Goal: Task Accomplishment & Management: Use online tool/utility

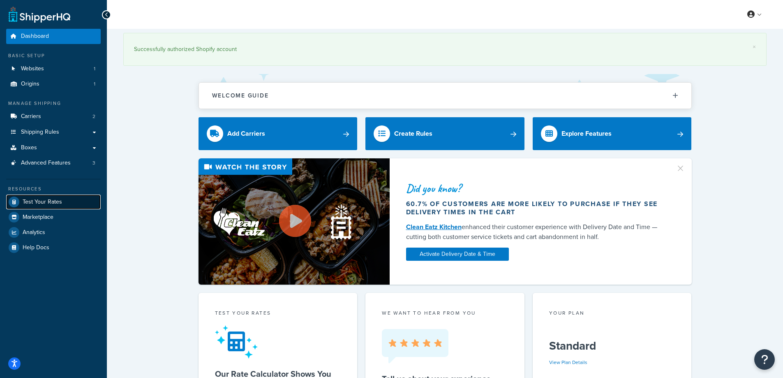
click at [46, 200] on span "Test Your Rates" at bounding box center [42, 202] width 39 height 7
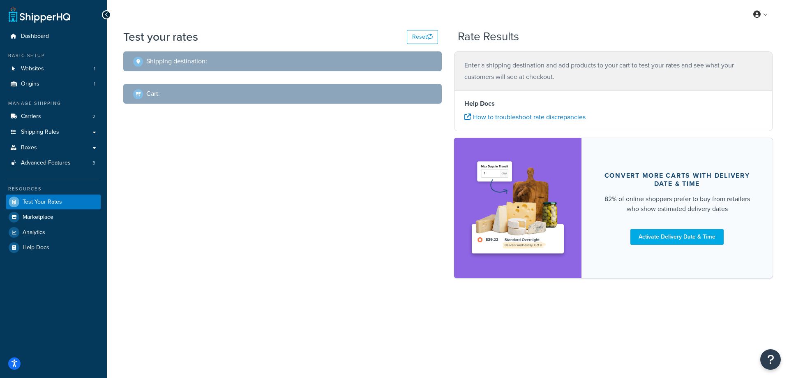
select select "[GEOGRAPHIC_DATA]"
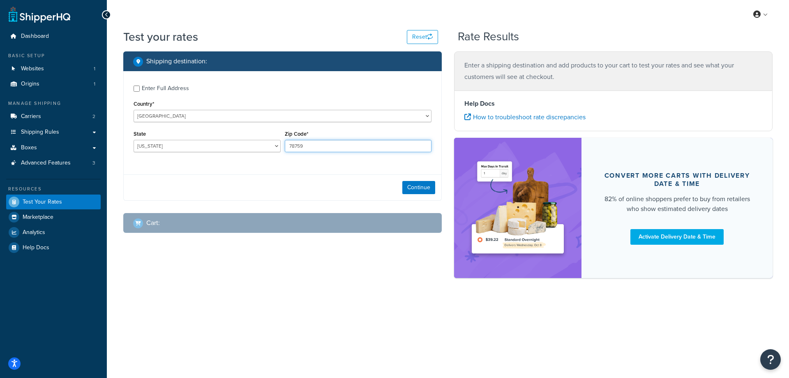
drag, startPoint x: 313, startPoint y: 144, endPoint x: 282, endPoint y: 141, distance: 31.8
click at [282, 141] on div "State [US_STATE] [US_STATE] [US_STATE] [US_STATE] [US_STATE] Armed Forces Ameri…" at bounding box center [283, 143] width 302 height 30
paste input "10040"
type input "10040"
click at [156, 144] on select "[US_STATE] [US_STATE] [US_STATE] [US_STATE] [US_STATE] Armed Forces Americas Ar…" at bounding box center [207, 146] width 147 height 12
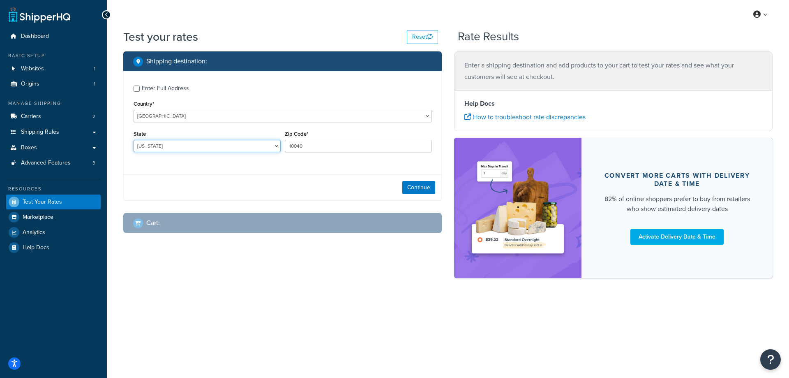
select select "NY"
click at [134, 140] on select "[US_STATE] [US_STATE] [US_STATE] [US_STATE] [US_STATE] Armed Forces Americas Ar…" at bounding box center [207, 146] width 147 height 12
click at [420, 185] on button "Continue" at bounding box center [419, 187] width 33 height 13
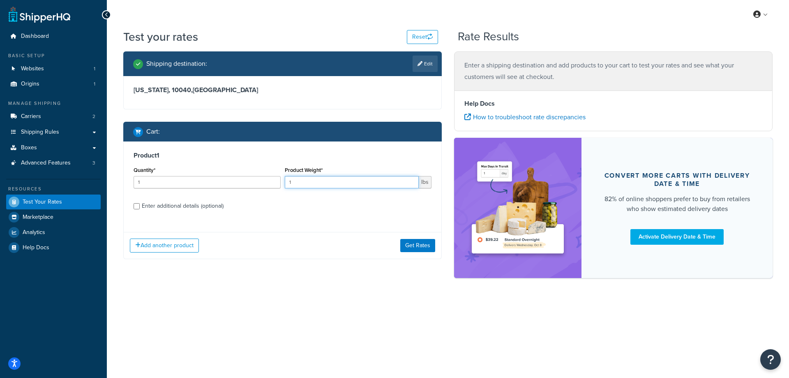
click at [288, 181] on input "1" at bounding box center [352, 182] width 134 height 12
paste input "0.18"
type input "0.18"
click at [213, 183] on input "1" at bounding box center [207, 182] width 147 height 12
type input "100"
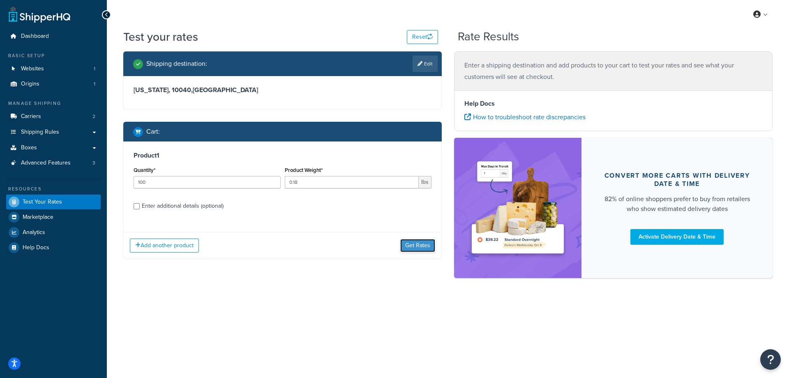
click at [417, 246] on button "Get Rates" at bounding box center [417, 245] width 35 height 13
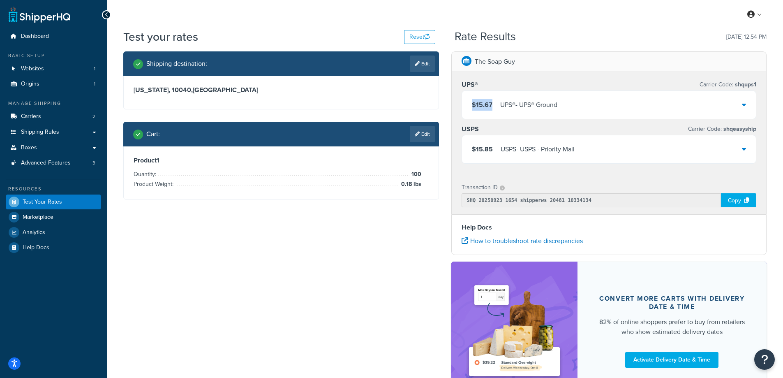
drag, startPoint x: 495, startPoint y: 102, endPoint x: 472, endPoint y: 102, distance: 23.4
click at [472, 102] on div "$15.67 UPS® - UPS® Ground" at bounding box center [515, 105] width 86 height 12
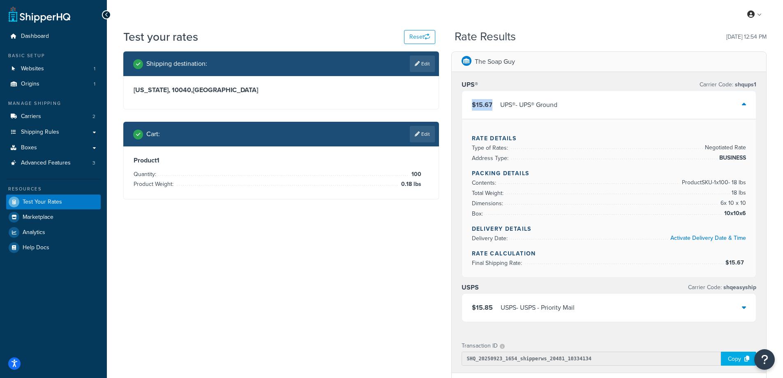
copy span "$15.67"
click at [421, 62] on link "Edit" at bounding box center [422, 64] width 25 height 16
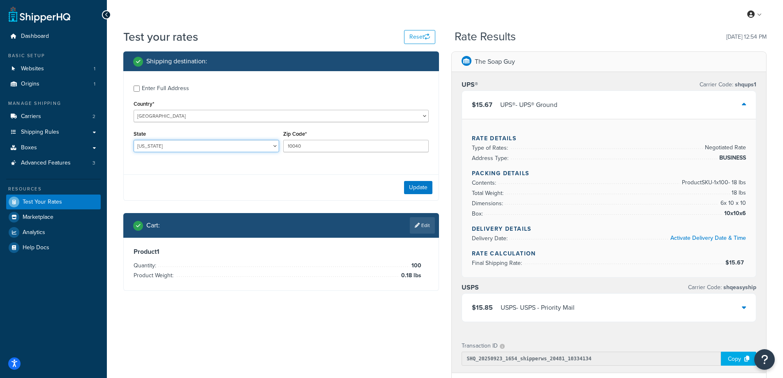
click at [163, 145] on select "[US_STATE] [US_STATE] [US_STATE] [US_STATE] [US_STATE] Armed Forces Americas Ar…" at bounding box center [207, 146] width 146 height 12
select select "WI"
click at [134, 140] on select "[US_STATE] [US_STATE] [US_STATE] [US_STATE] [US_STATE] Armed Forces Americas Ar…" at bounding box center [207, 146] width 146 height 12
click at [192, 187] on div "Update" at bounding box center [281, 187] width 315 height 26
drag, startPoint x: 346, startPoint y: 149, endPoint x: 287, endPoint y: 147, distance: 58.9
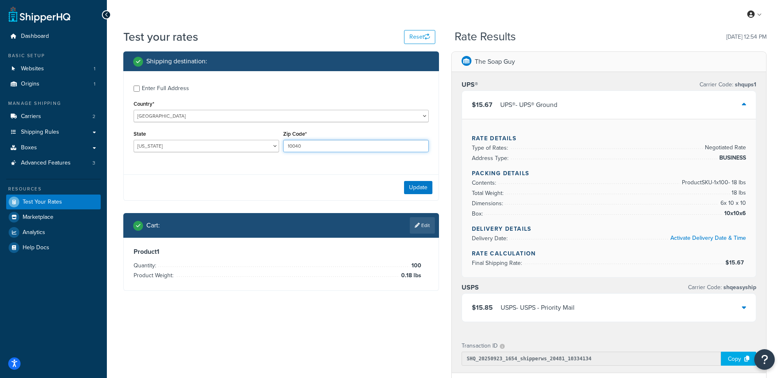
click at [287, 147] on input "10040" at bounding box center [356, 146] width 146 height 12
paste input "54601"
type input "54601"
click at [421, 188] on button "Update" at bounding box center [418, 187] width 28 height 13
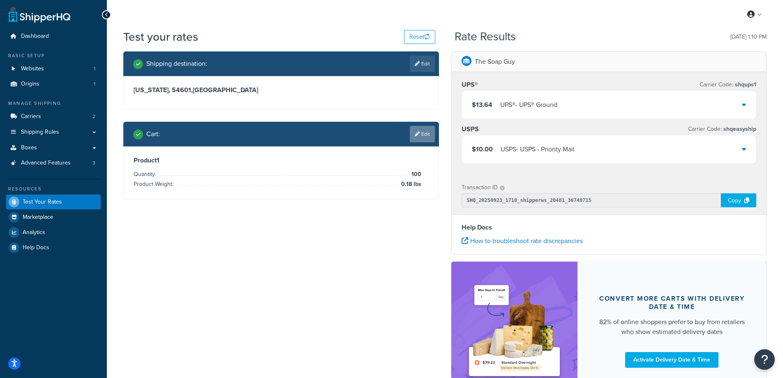
click at [423, 135] on link "Edit" at bounding box center [422, 134] width 25 height 16
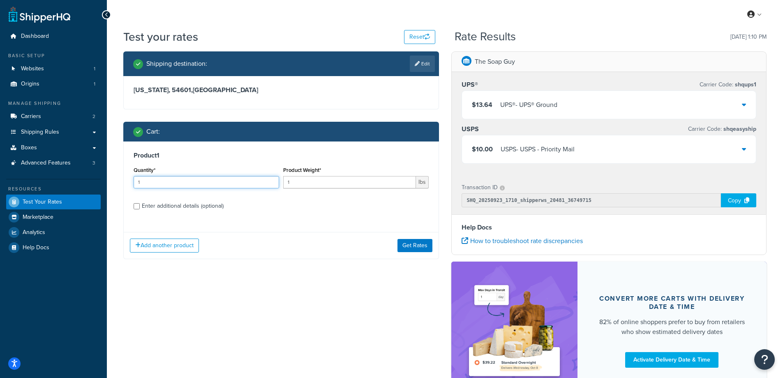
drag, startPoint x: 162, startPoint y: 181, endPoint x: 122, endPoint y: 181, distance: 39.9
click at [122, 181] on div "Shipping destination : Edit [US_STATE], 54601 , [GEOGRAPHIC_DATA] Cart : Produc…" at bounding box center [281, 161] width 328 height 220
type input "100"
drag, startPoint x: 293, startPoint y: 181, endPoint x: 333, endPoint y: 187, distance: 40.0
click at [278, 181] on div "Quantity* 100 Product Weight* 1 lbs" at bounding box center [281, 179] width 299 height 30
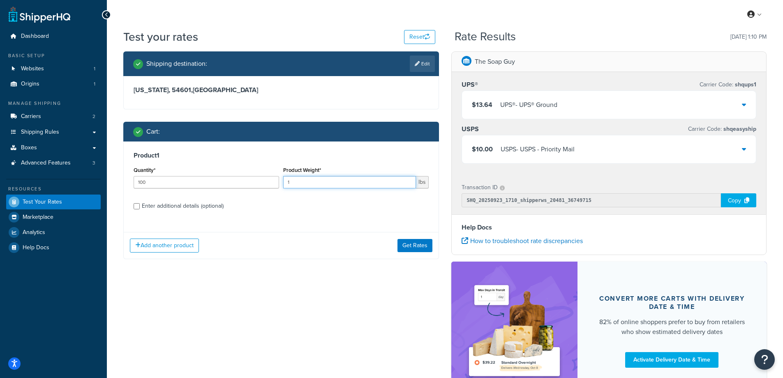
paste input "0.69"
type input "0.69"
click at [419, 246] on button "Get Rates" at bounding box center [415, 245] width 35 height 13
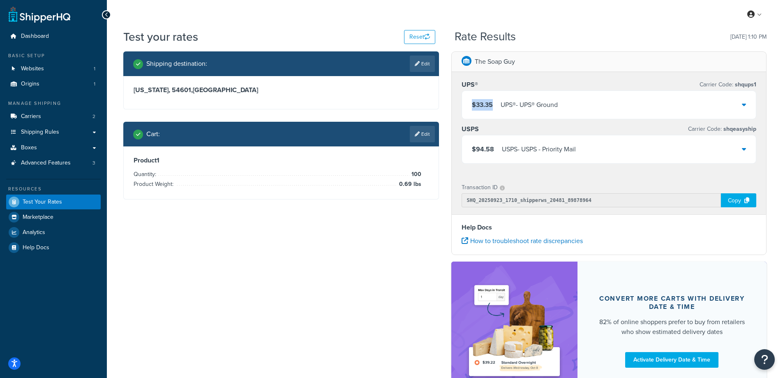
drag, startPoint x: 493, startPoint y: 103, endPoint x: 472, endPoint y: 103, distance: 21.0
click at [472, 103] on div "$33.35 UPS® - UPS® Ground" at bounding box center [515, 105] width 86 height 12
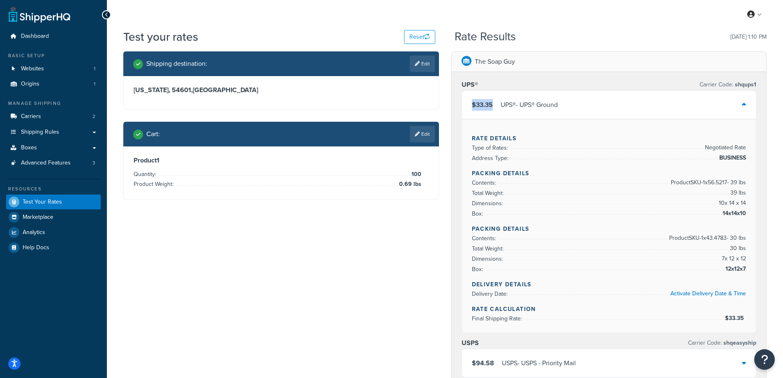
copy span "$33.35"
click at [327, 283] on div "Shipping destination : Edit [US_STATE], 54601 , [GEOGRAPHIC_DATA] Cart : Edit P…" at bounding box center [445, 336] width 656 height 571
click at [426, 61] on link "Edit" at bounding box center [422, 64] width 25 height 16
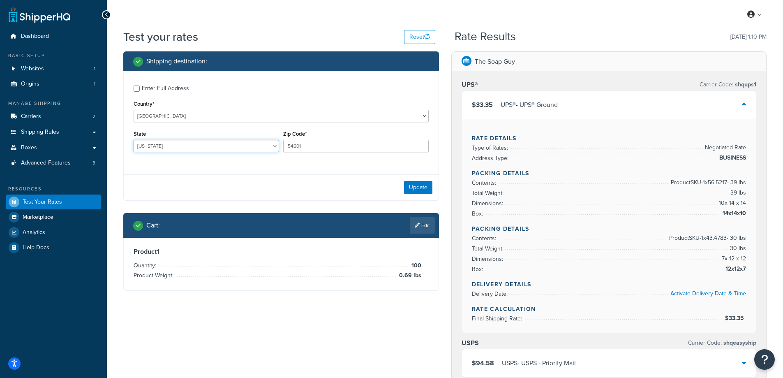
drag, startPoint x: 189, startPoint y: 141, endPoint x: 133, endPoint y: 139, distance: 55.9
click at [133, 139] on div "State [US_STATE] [US_STATE] [US_STATE] [US_STATE] [US_STATE] Armed Forces Ameri…" at bounding box center [207, 143] width 150 height 30
click at [126, 162] on div "Enter Full Address Country* [GEOGRAPHIC_DATA] [GEOGRAPHIC_DATA] [GEOGRAPHIC_DAT…" at bounding box center [281, 119] width 315 height 97
drag, startPoint x: 178, startPoint y: 144, endPoint x: 146, endPoint y: 150, distance: 32.3
click at [132, 144] on div "State [US_STATE] [US_STATE] [US_STATE] [US_STATE] [US_STATE] Armed Forces Ameri…" at bounding box center [207, 143] width 150 height 30
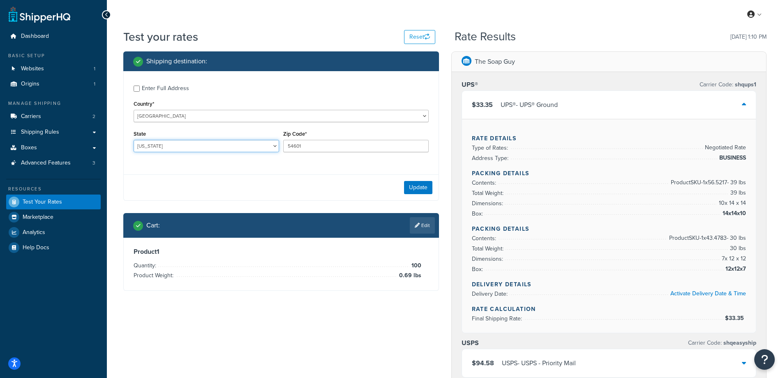
select select "MN"
click at [134, 140] on select "[US_STATE] [US_STATE] [US_STATE] [US_STATE] [US_STATE] Armed Forces Americas Ar…" at bounding box center [207, 146] width 146 height 12
click at [113, 172] on div "Test your rates Reset Rate Results [DATE] 1:10 PM Shipping destination : Enter …" at bounding box center [445, 336] width 676 height 614
drag, startPoint x: 317, startPoint y: 145, endPoint x: 286, endPoint y: 145, distance: 31.3
click at [286, 145] on input "54601" at bounding box center [356, 146] width 146 height 12
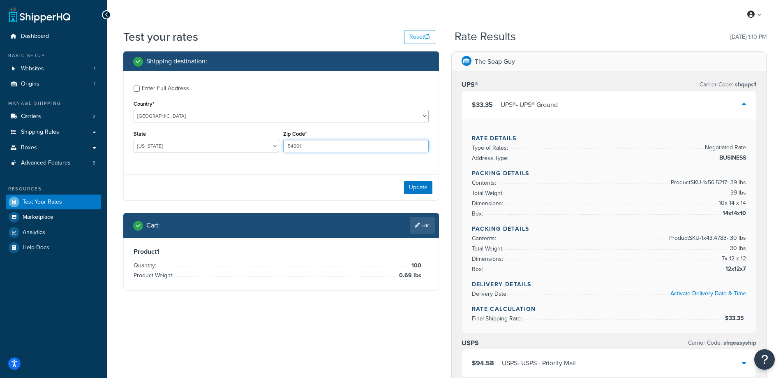
paste input "5905"
type input "55905"
click at [264, 176] on div "Update" at bounding box center [281, 187] width 315 height 26
click at [414, 186] on button "Update" at bounding box center [418, 187] width 28 height 13
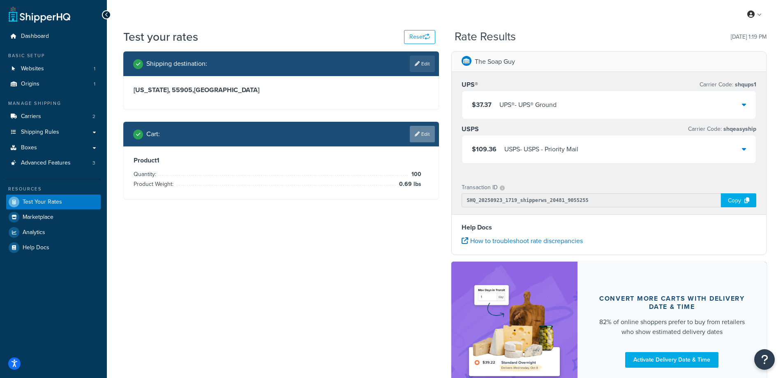
click at [429, 133] on link "Edit" at bounding box center [422, 134] width 25 height 16
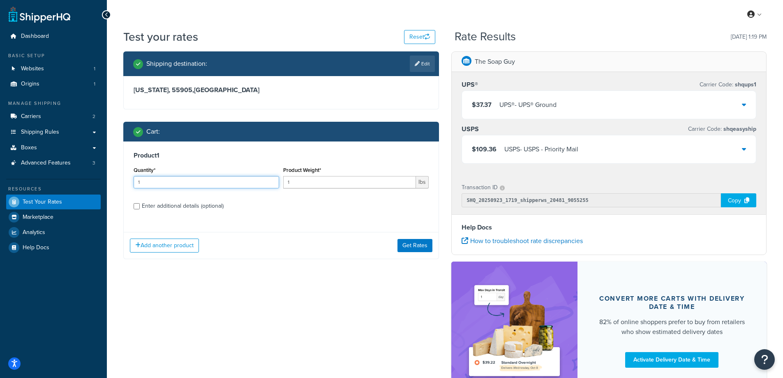
drag, startPoint x: 171, startPoint y: 186, endPoint x: 128, endPoint y: 185, distance: 42.8
click at [128, 185] on div "Product 1 Quantity* 1 Product Weight* 1 lbs Enter additional details (optional)" at bounding box center [281, 183] width 315 height 84
type input "100"
drag, startPoint x: 298, startPoint y: 181, endPoint x: 288, endPoint y: 181, distance: 9.9
click at [288, 181] on input "1" at bounding box center [349, 182] width 133 height 12
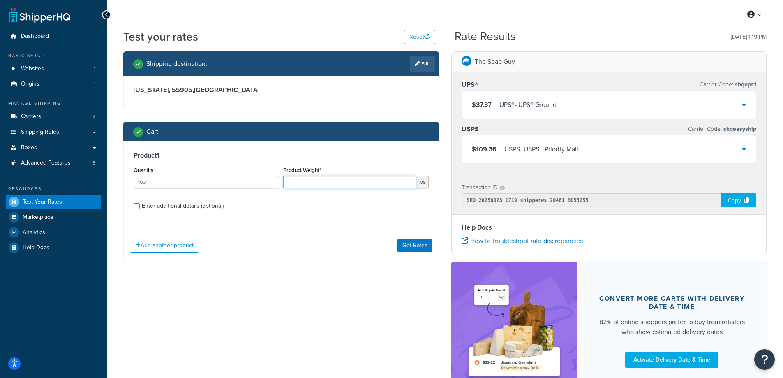
paste input ".03"
type input "1.03"
click at [414, 243] on button "Get Rates" at bounding box center [415, 245] width 35 height 13
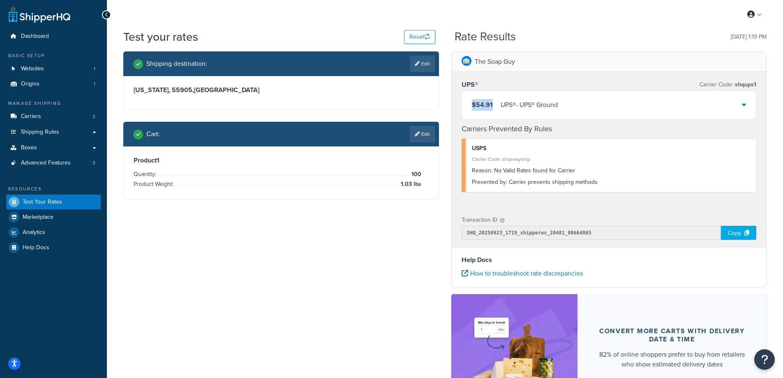
drag, startPoint x: 495, startPoint y: 104, endPoint x: 470, endPoint y: 103, distance: 24.7
click at [470, 103] on div "$54.91 UPS® - UPS® Ground" at bounding box center [609, 105] width 294 height 28
copy span "$54.91"
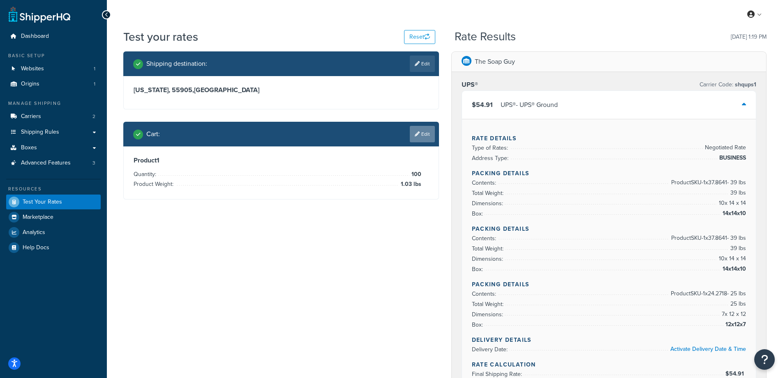
click at [425, 133] on link "Edit" at bounding box center [422, 134] width 25 height 16
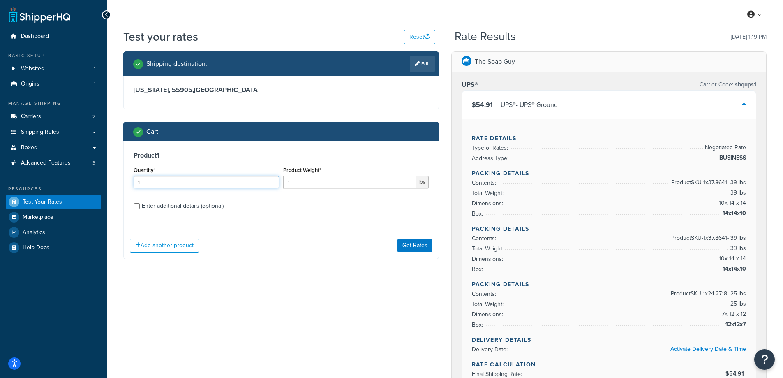
drag, startPoint x: 165, startPoint y: 184, endPoint x: 129, endPoint y: 183, distance: 36.2
click at [129, 183] on div "Product 1 Quantity* 1 Product Weight* 1 lbs Enter additional details (optional)" at bounding box center [281, 183] width 315 height 84
type input "100"
drag, startPoint x: 299, startPoint y: 179, endPoint x: 284, endPoint y: 180, distance: 15.7
click at [284, 180] on input "1" at bounding box center [349, 182] width 133 height 12
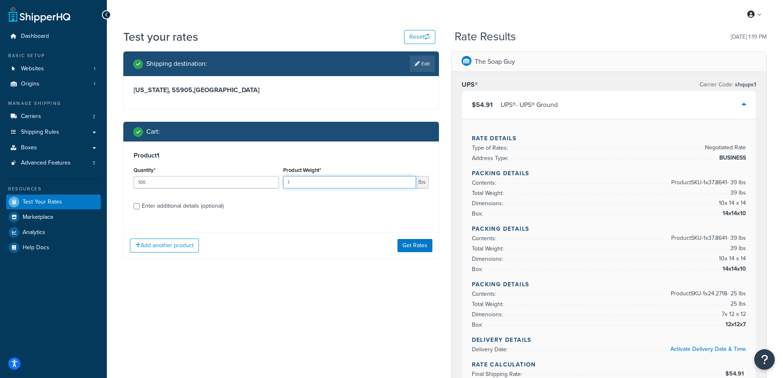
paste input ".38"
type input "1.38"
click at [417, 245] on button "Get Rates" at bounding box center [415, 245] width 35 height 13
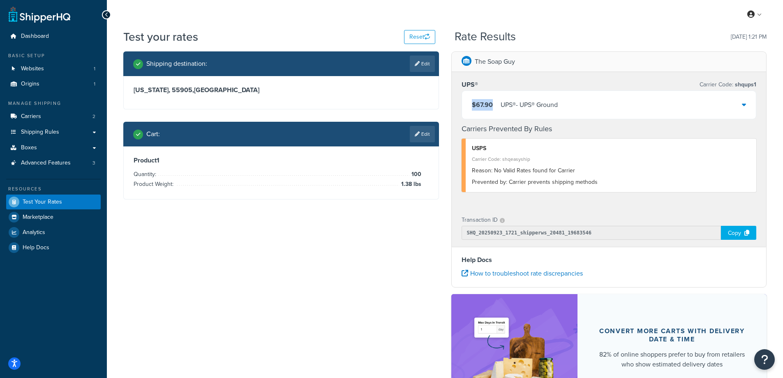
drag, startPoint x: 494, startPoint y: 104, endPoint x: 468, endPoint y: 102, distance: 26.4
click at [468, 102] on div "$67.90 UPS® - UPS® Ground" at bounding box center [609, 105] width 294 height 28
copy span "$67.90"
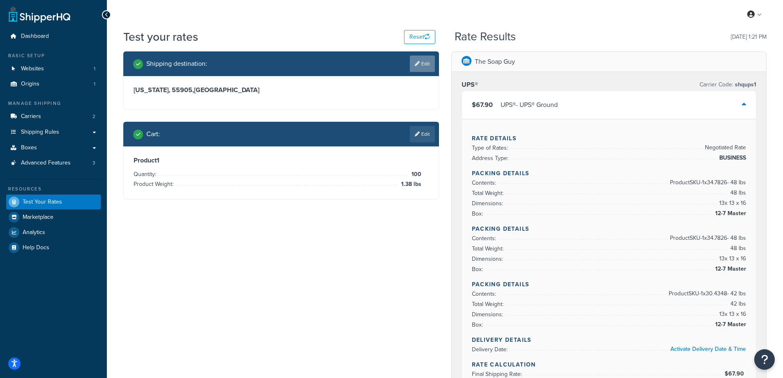
click at [417, 66] on icon at bounding box center [417, 63] width 5 height 5
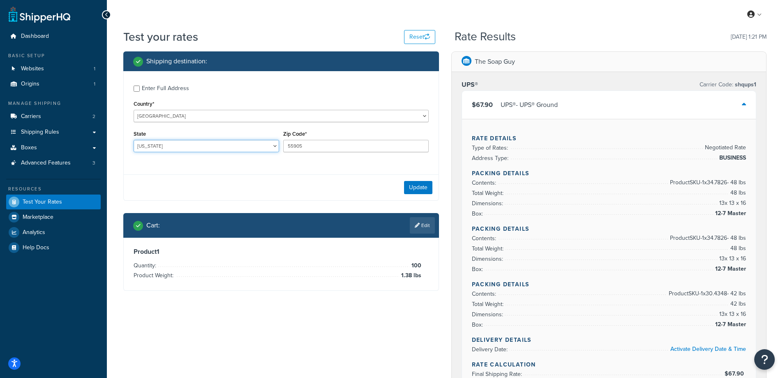
click at [171, 145] on select "[US_STATE] [US_STATE] [US_STATE] [US_STATE] [US_STATE] Armed Forces Americas Ar…" at bounding box center [207, 146] width 146 height 12
select select "AZ"
click at [134, 140] on select "[US_STATE] [US_STATE] [US_STATE] [US_STATE] [US_STATE] Armed Forces Americas Ar…" at bounding box center [207, 146] width 146 height 12
click at [114, 181] on div "Test your rates Reset Rate Results [DATE] 1:21 PM Shipping destination : Enter …" at bounding box center [445, 380] width 676 height 702
drag, startPoint x: 314, startPoint y: 147, endPoint x: 280, endPoint y: 146, distance: 34.1
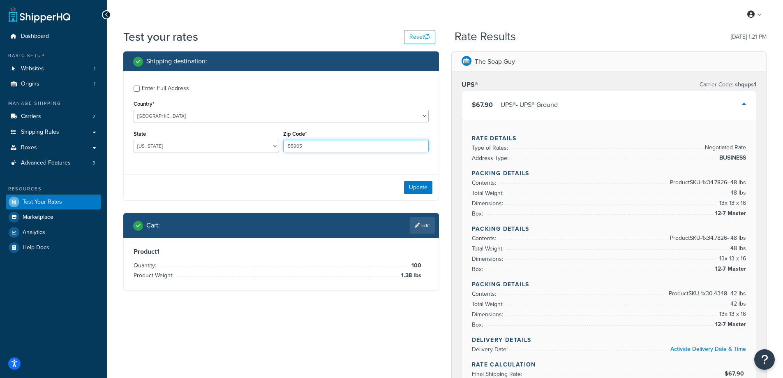
click at [280, 146] on div "State [US_STATE] [US_STATE] [US_STATE] [US_STATE] [US_STATE] Armed Forces Ameri…" at bounding box center [281, 143] width 299 height 30
paste input "85054"
type input "85054"
click at [261, 168] on div "Enter Full Address Country* [GEOGRAPHIC_DATA] [GEOGRAPHIC_DATA] [GEOGRAPHIC_DAT…" at bounding box center [281, 119] width 315 height 97
click at [412, 184] on button "Update" at bounding box center [418, 187] width 28 height 13
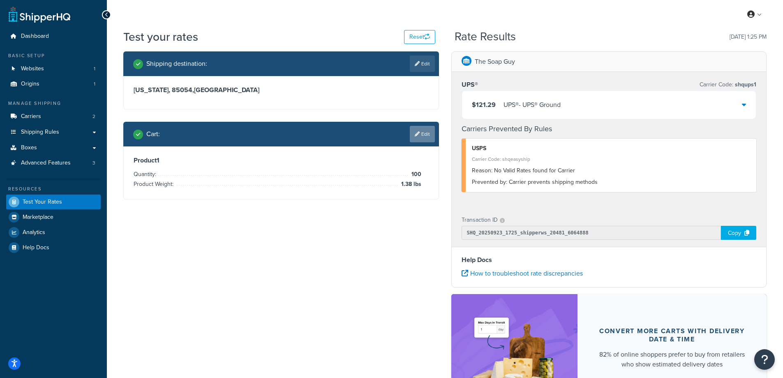
click at [428, 135] on link "Edit" at bounding box center [422, 134] width 25 height 16
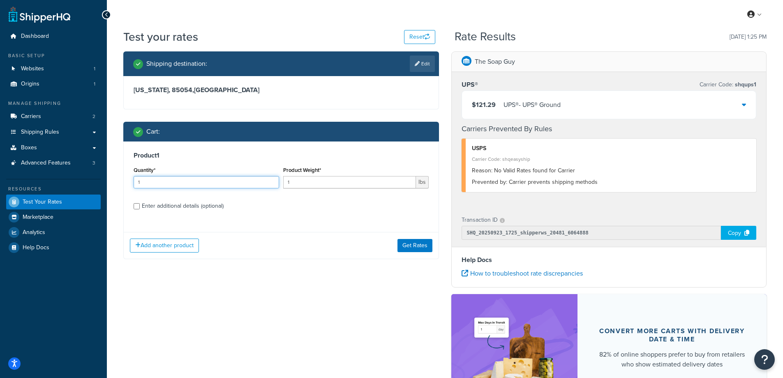
drag, startPoint x: 208, startPoint y: 181, endPoint x: 131, endPoint y: 181, distance: 77.3
click at [131, 181] on div "Product 1 Quantity* 1 Product Weight* 1 lbs Enter additional details (optional)" at bounding box center [281, 183] width 315 height 84
type input "100"
drag, startPoint x: 298, startPoint y: 177, endPoint x: 313, endPoint y: 192, distance: 21.5
click at [273, 181] on div "Quantity* 100 Product Weight* 1 lbs" at bounding box center [281, 179] width 299 height 30
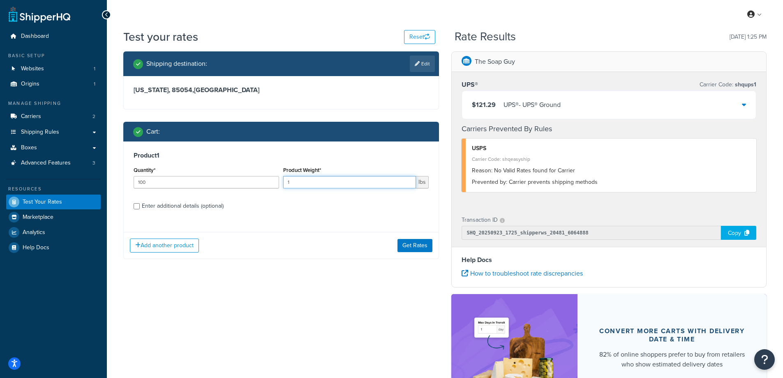
paste input ".03"
type input "1.03"
click at [418, 248] on button "Get Rates" at bounding box center [415, 245] width 35 height 13
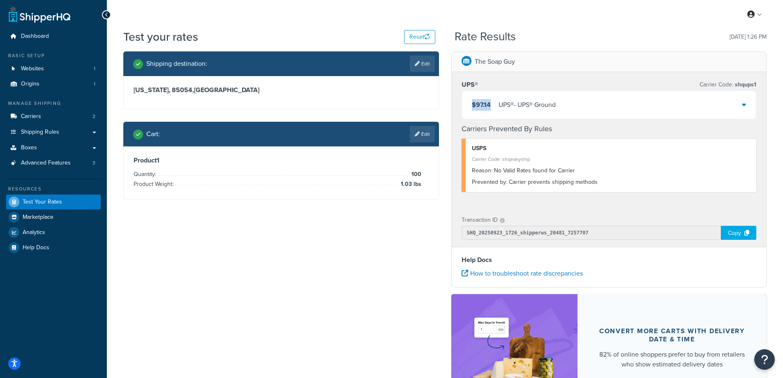
drag, startPoint x: 492, startPoint y: 104, endPoint x: 471, endPoint y: 105, distance: 21.0
click at [471, 105] on div "$97.14 UPS® - UPS® Ground" at bounding box center [609, 105] width 294 height 28
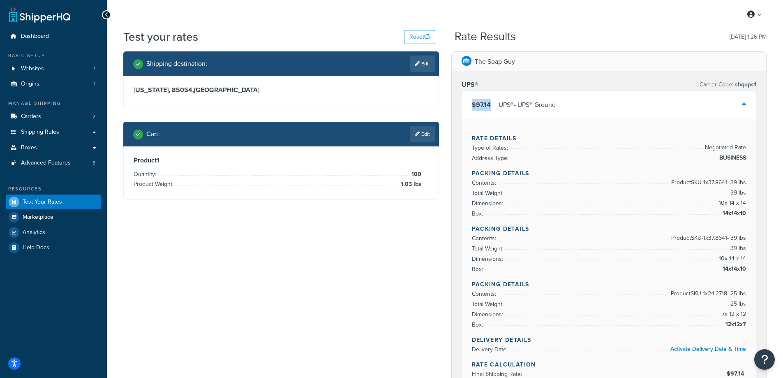
copy span "$97.14"
click at [422, 62] on link "Edit" at bounding box center [422, 64] width 25 height 16
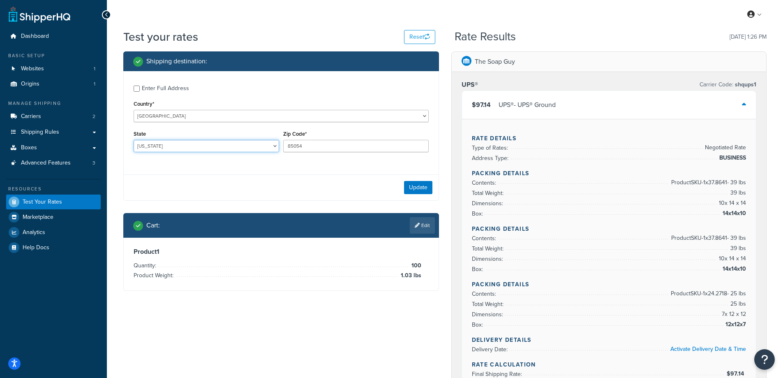
click at [172, 146] on select "[US_STATE] [US_STATE] [US_STATE] [US_STATE] [US_STATE] Armed Forces Americas Ar…" at bounding box center [207, 146] width 146 height 12
select select "MN"
click at [134, 140] on select "[US_STATE] [US_STATE] [US_STATE] [US_STATE] [US_STATE] Armed Forces Americas Ar…" at bounding box center [207, 146] width 146 height 12
click at [118, 164] on div "Shipping destination : Enter Full Address Country* [GEOGRAPHIC_DATA] [GEOGRAPHI…" at bounding box center [281, 177] width 328 height 252
drag, startPoint x: 312, startPoint y: 146, endPoint x: 282, endPoint y: 144, distance: 29.7
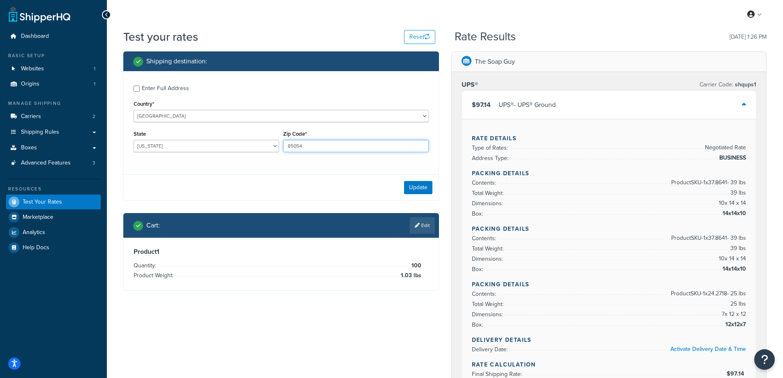
click at [282, 144] on div "Zip Code* 85054" at bounding box center [356, 143] width 150 height 30
paste input "56001"
type input "56001"
click at [237, 165] on div "Enter Full Address Country* [GEOGRAPHIC_DATA] [GEOGRAPHIC_DATA] [GEOGRAPHIC_DAT…" at bounding box center [281, 119] width 315 height 97
click at [415, 185] on button "Update" at bounding box center [418, 187] width 28 height 13
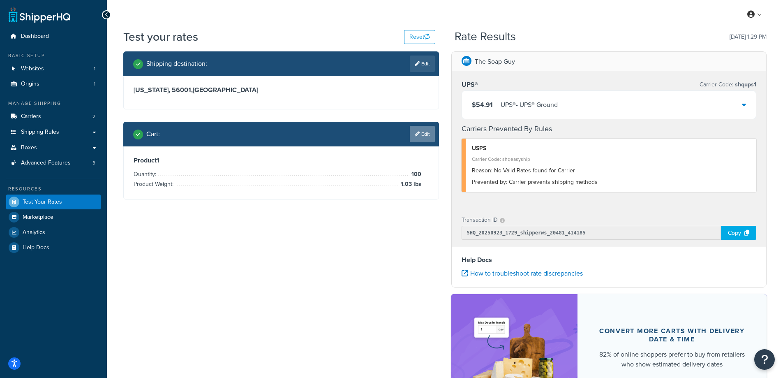
click at [431, 128] on link "Edit" at bounding box center [422, 134] width 25 height 16
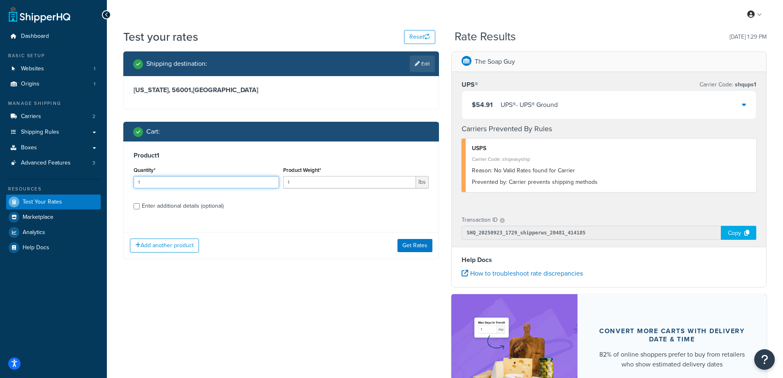
drag, startPoint x: 164, startPoint y: 183, endPoint x: 130, endPoint y: 181, distance: 33.3
click at [130, 181] on div "Product 1 Quantity* 1 Product Weight* 1 lbs Enter additional details (optional)" at bounding box center [281, 183] width 315 height 84
type input "100"
drag, startPoint x: 305, startPoint y: 185, endPoint x: 277, endPoint y: 186, distance: 27.6
click at [277, 186] on div "Quantity* 100 Product Weight* 1 lbs" at bounding box center [281, 179] width 299 height 30
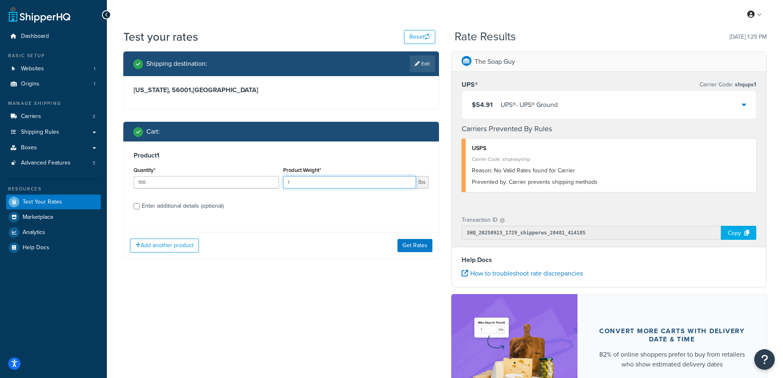
paste input "0.69"
type input "0.69"
click at [409, 247] on button "Get Rates" at bounding box center [415, 245] width 35 height 13
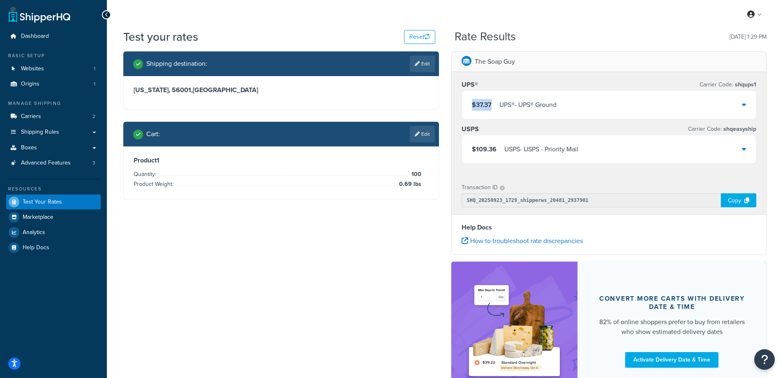
drag, startPoint x: 492, startPoint y: 100, endPoint x: 470, endPoint y: 100, distance: 22.6
click at [470, 100] on div "$37.37 UPS® - UPS® Ground" at bounding box center [609, 105] width 294 height 28
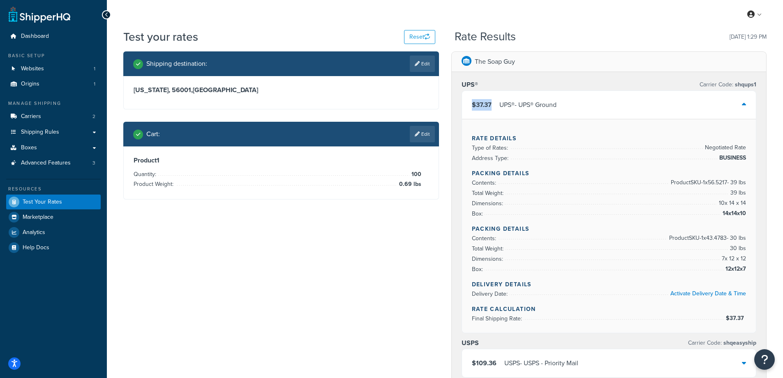
copy span "$37.37"
